Goal: Information Seeking & Learning: Find specific fact

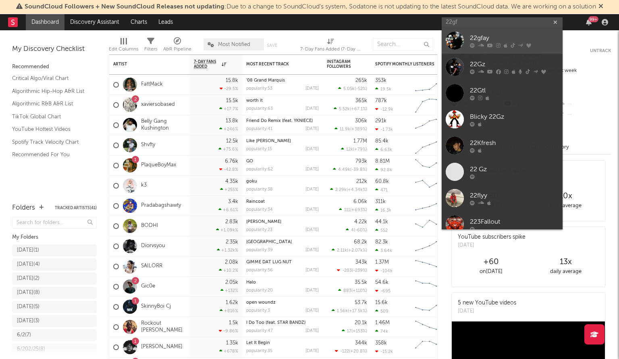
type input "22gf"
click at [458, 44] on div at bounding box center [455, 40] width 18 height 18
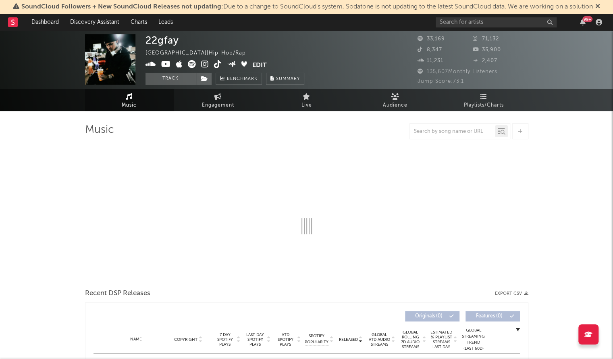
select select "6m"
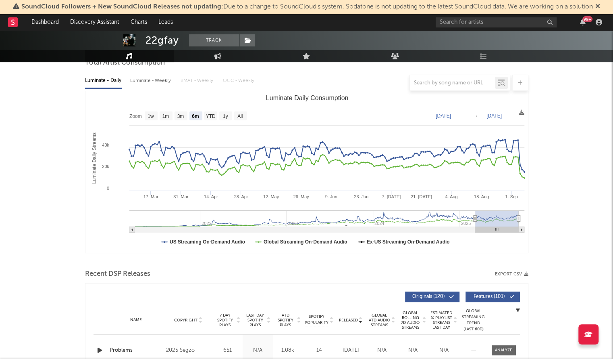
scroll to position [79, 0]
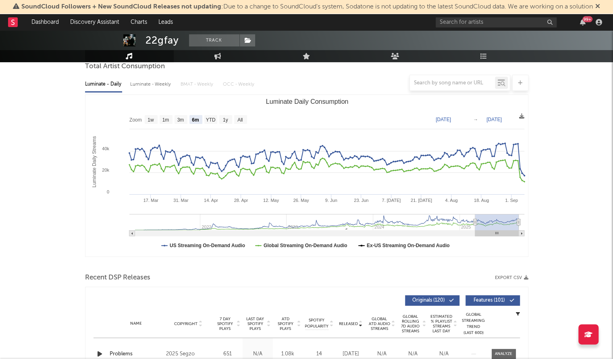
click at [167, 40] on div "22gfay" at bounding box center [162, 40] width 33 height 12
copy div "22gfay"
click at [164, 39] on div "22gfay" at bounding box center [162, 40] width 33 height 12
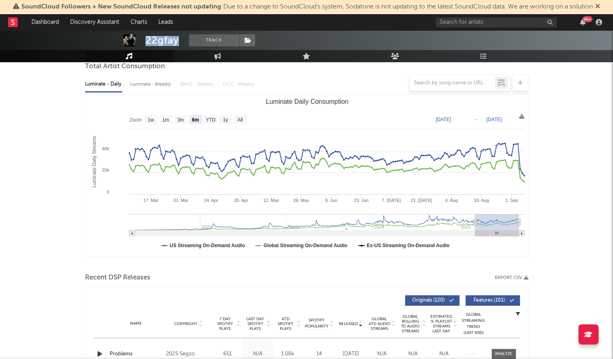
click at [164, 39] on div "22gfay" at bounding box center [162, 40] width 33 height 12
